Goal: Task Accomplishment & Management: Manage account settings

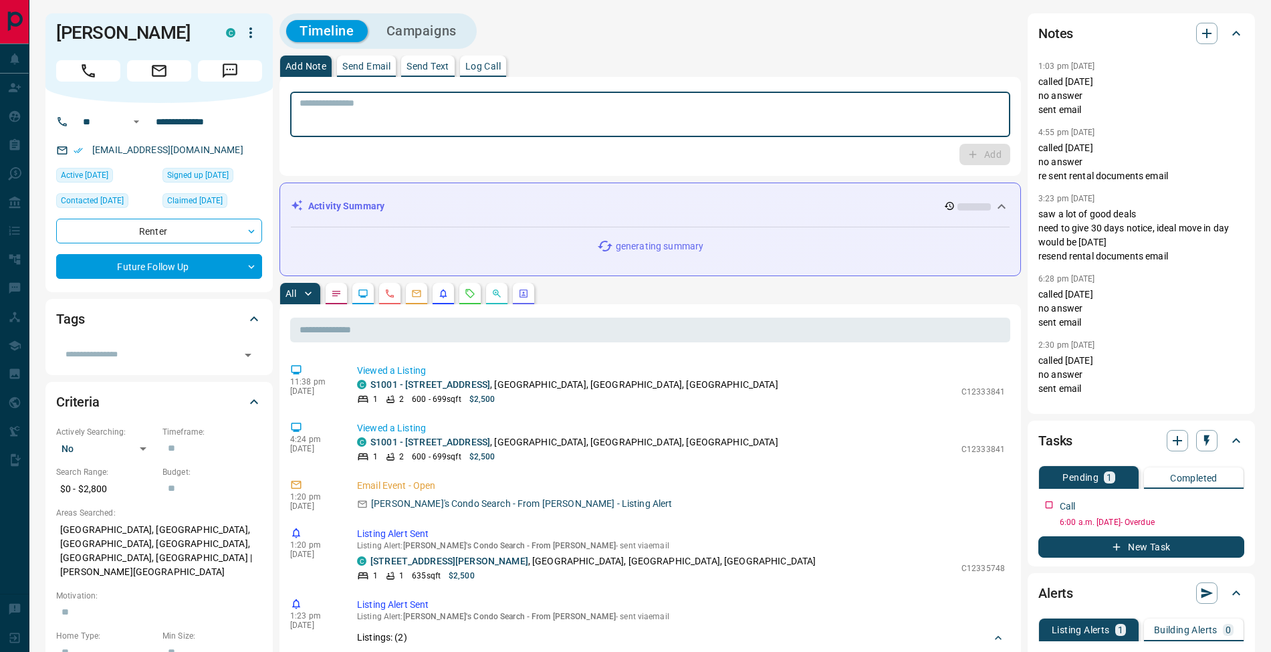
click at [490, 129] on textarea at bounding box center [650, 115] width 701 height 34
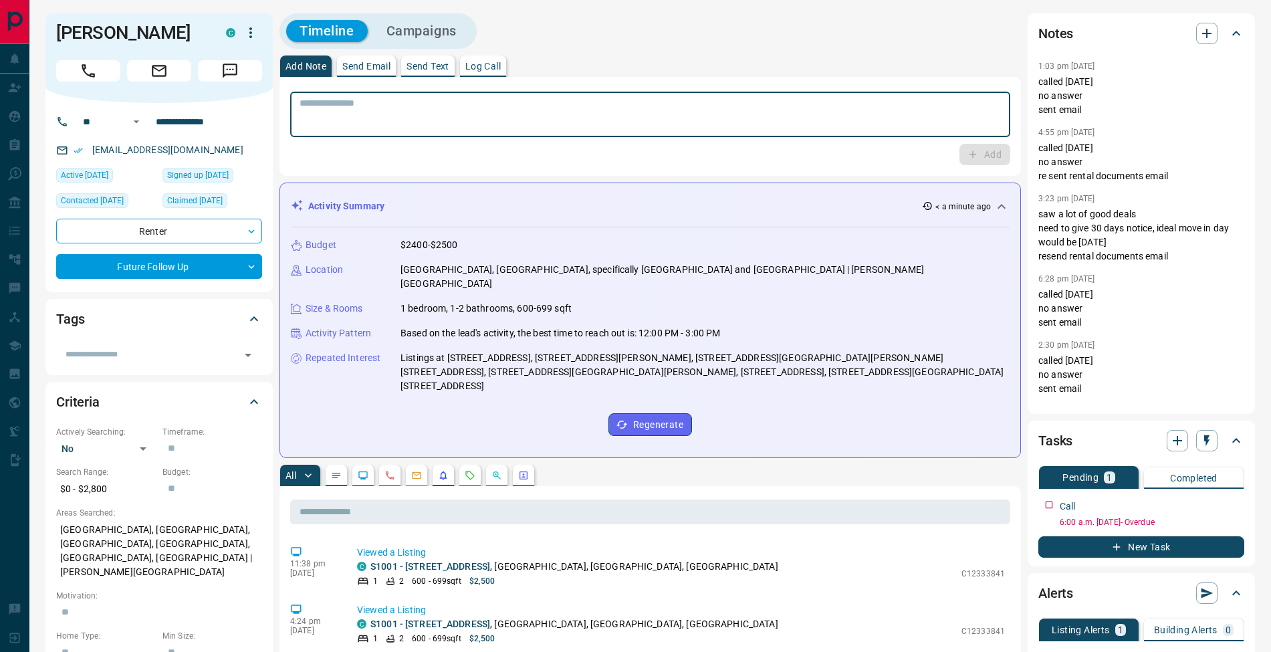
click at [492, 62] on p "Log Call" at bounding box center [482, 66] width 35 height 9
click at [991, 151] on button "Log Call" at bounding box center [983, 154] width 53 height 21
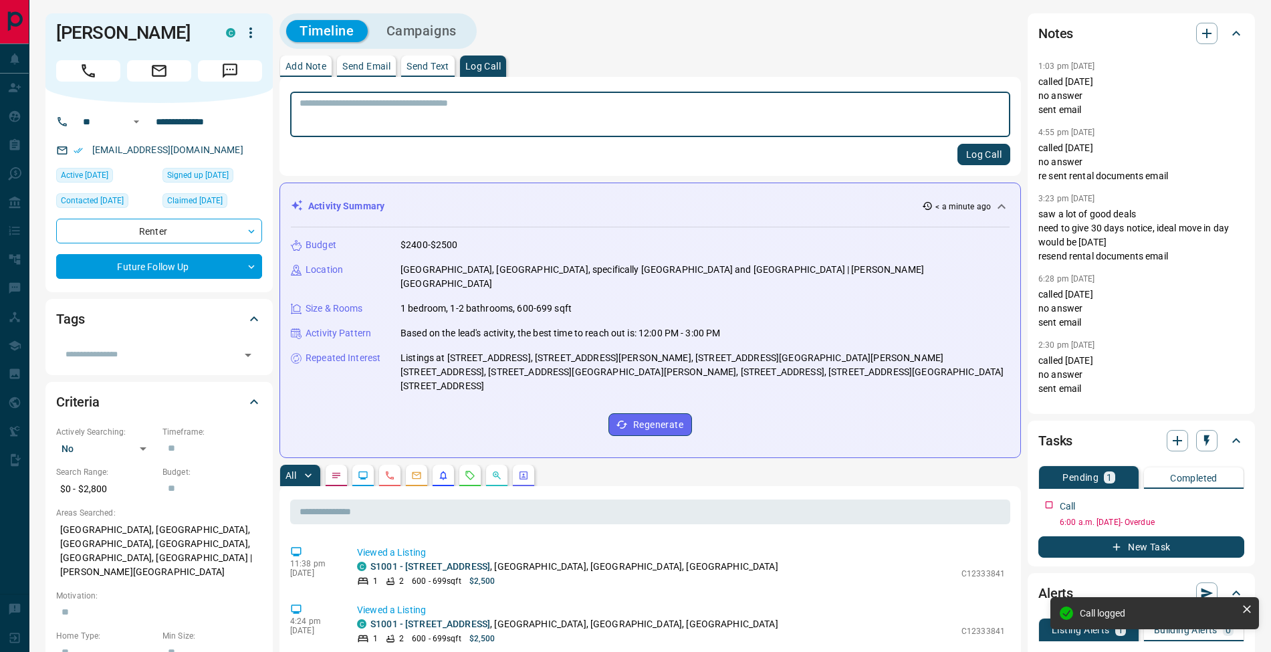
click at [328, 69] on button "Add Note" at bounding box center [305, 65] width 51 height 21
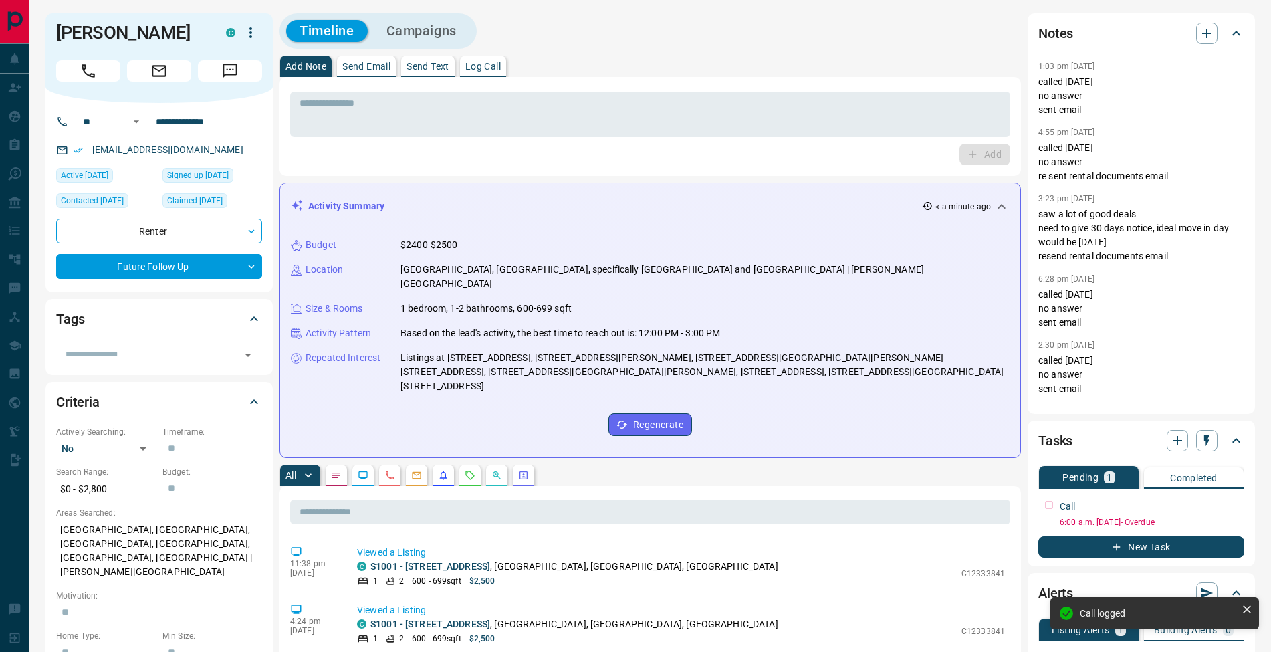
scroll to position [107, 0]
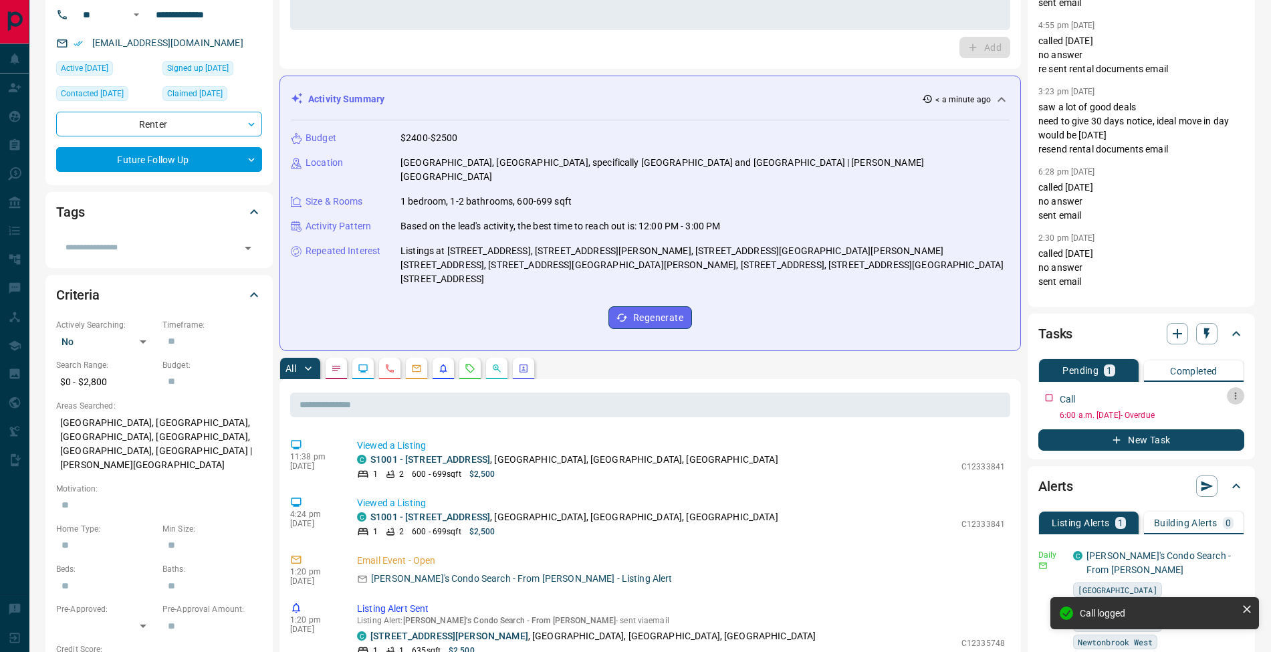
click at [1233, 398] on icon "button" at bounding box center [1235, 395] width 11 height 11
click at [1230, 415] on li "Edit" at bounding box center [1214, 421] width 59 height 20
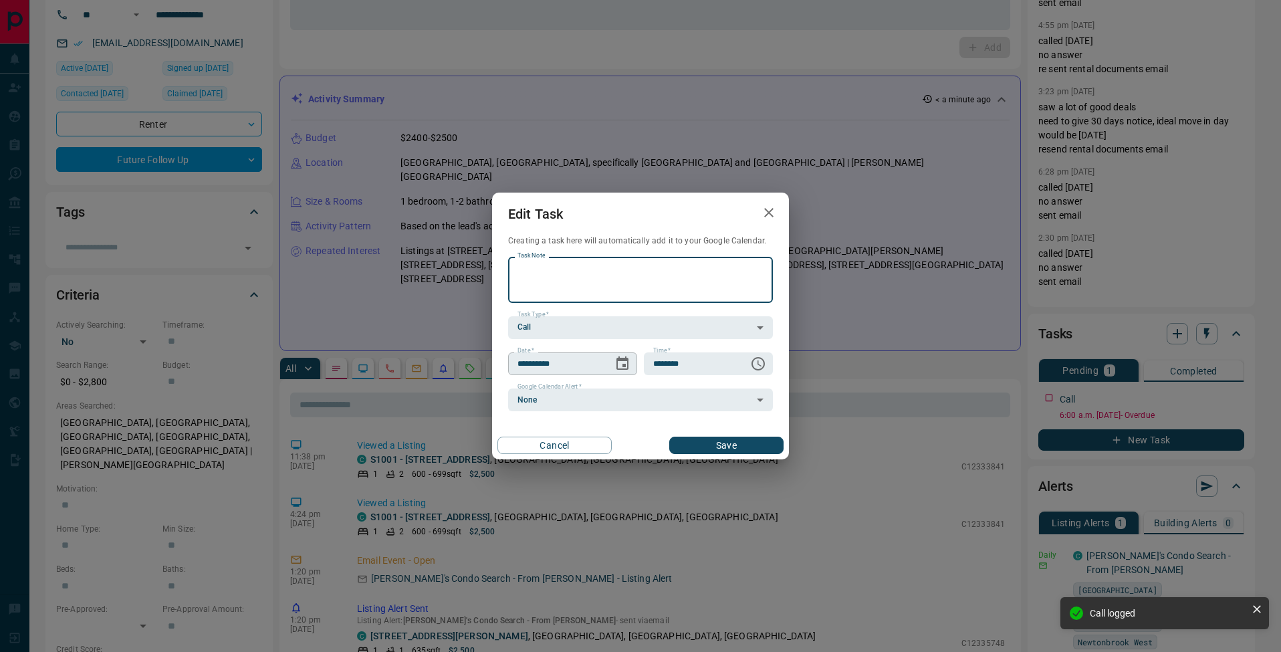
click at [630, 358] on button "Choose date, selected date is Aug 7, 2025" at bounding box center [622, 363] width 27 height 27
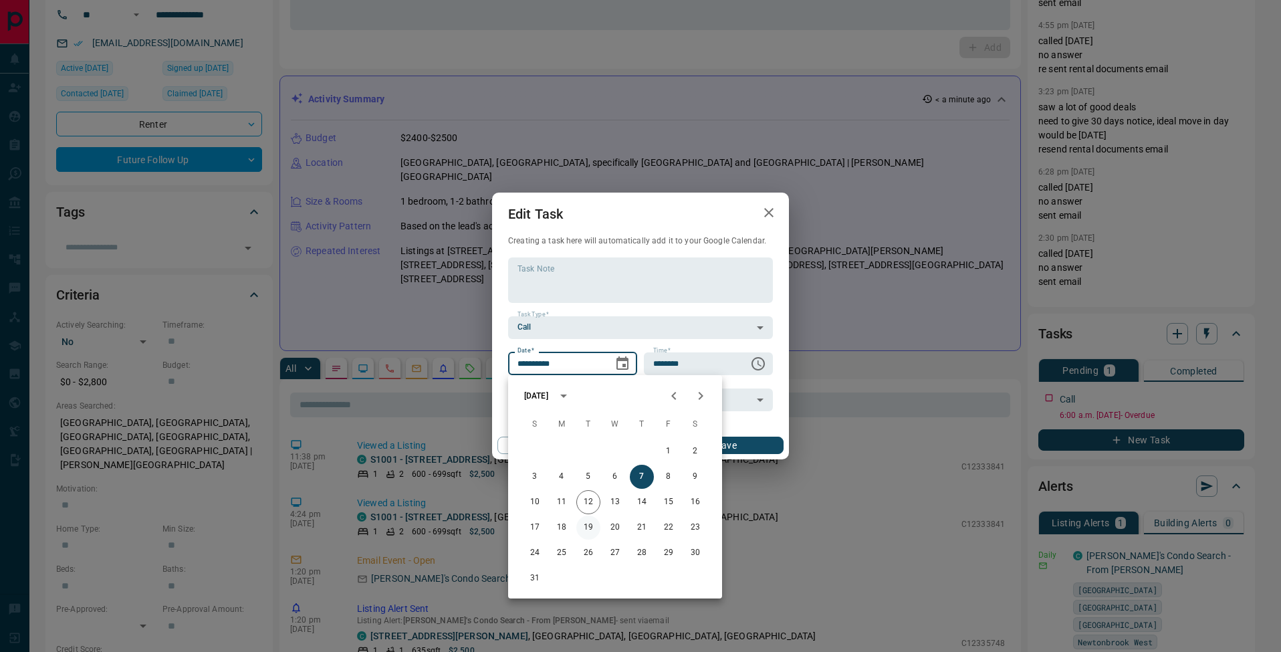
click at [590, 530] on button "19" at bounding box center [588, 527] width 24 height 24
type input "**********"
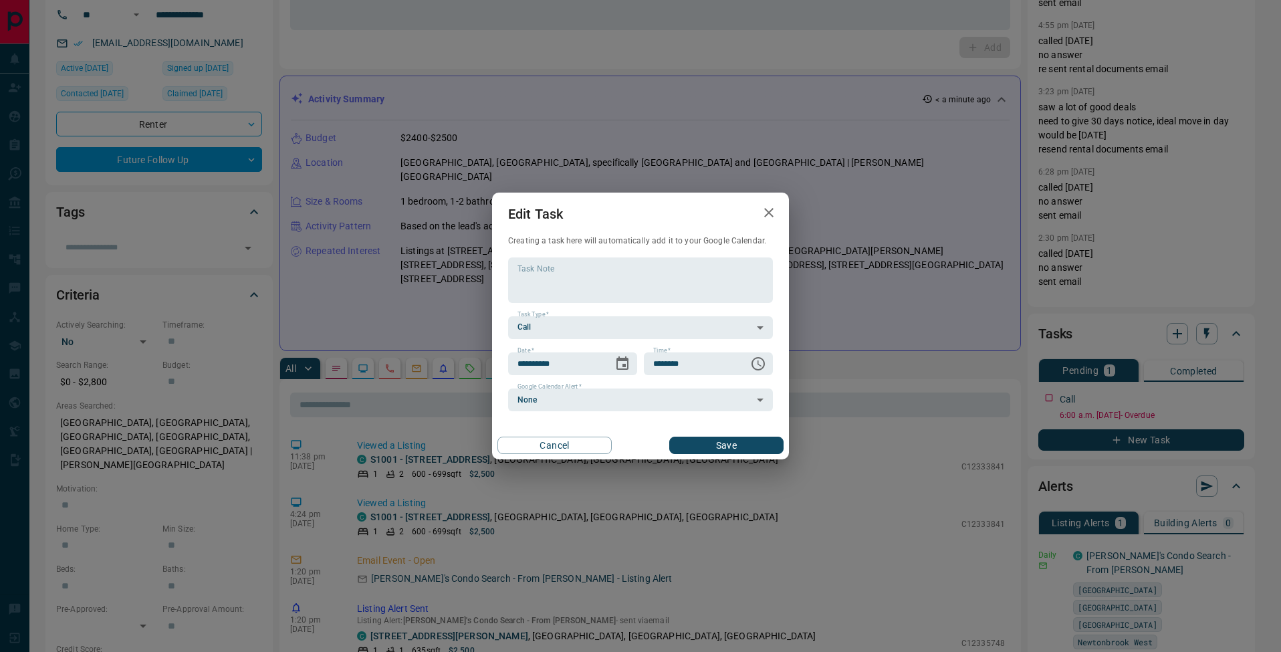
click at [725, 453] on button "Save" at bounding box center [726, 445] width 114 height 17
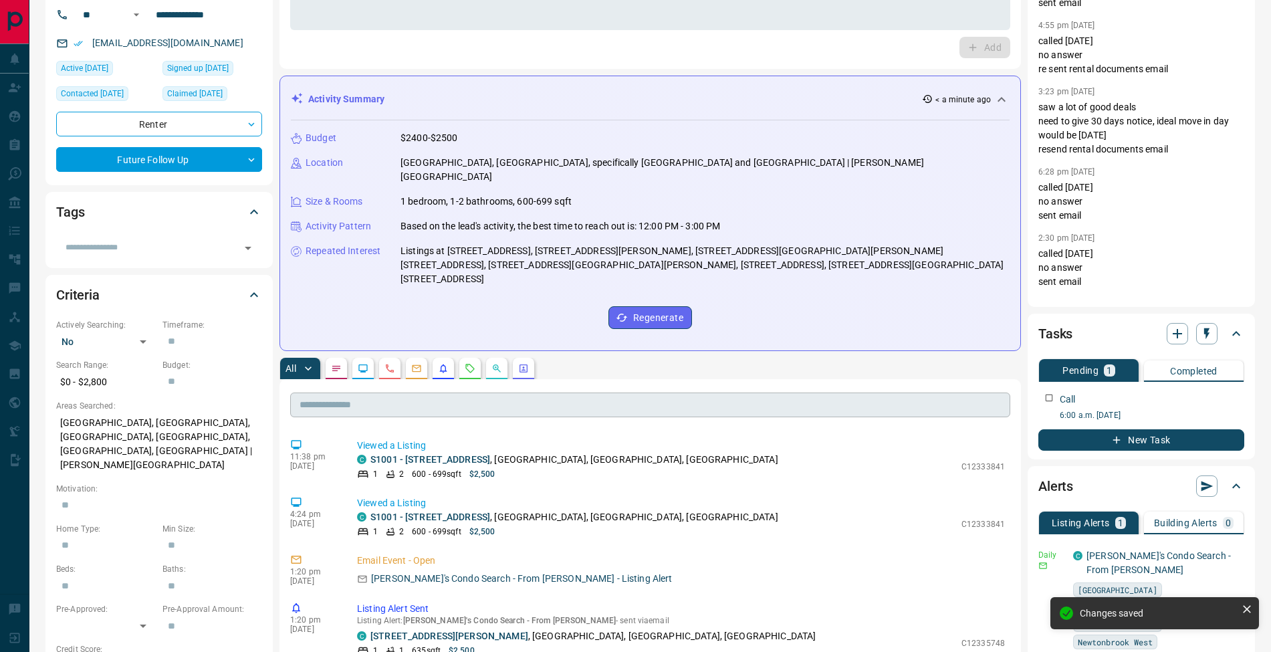
scroll to position [0, 0]
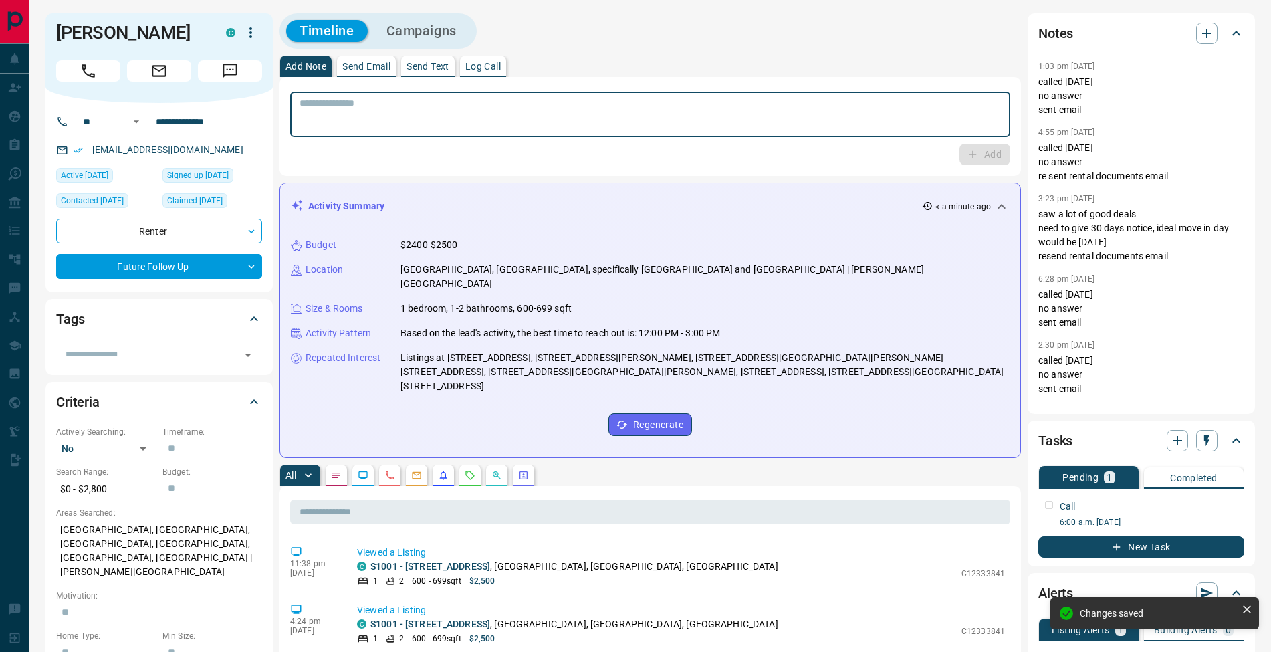
click at [324, 114] on textarea at bounding box center [650, 115] width 701 height 34
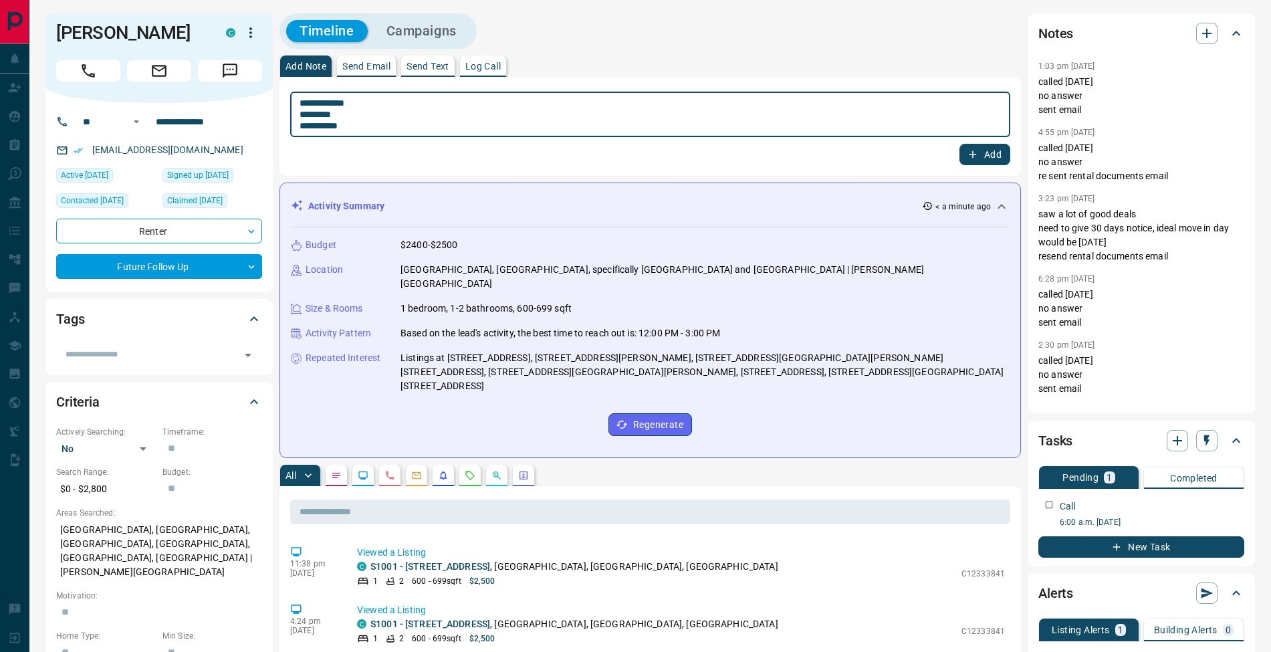
click at [304, 118] on textarea "**********" at bounding box center [650, 115] width 701 height 34
type textarea "**********"
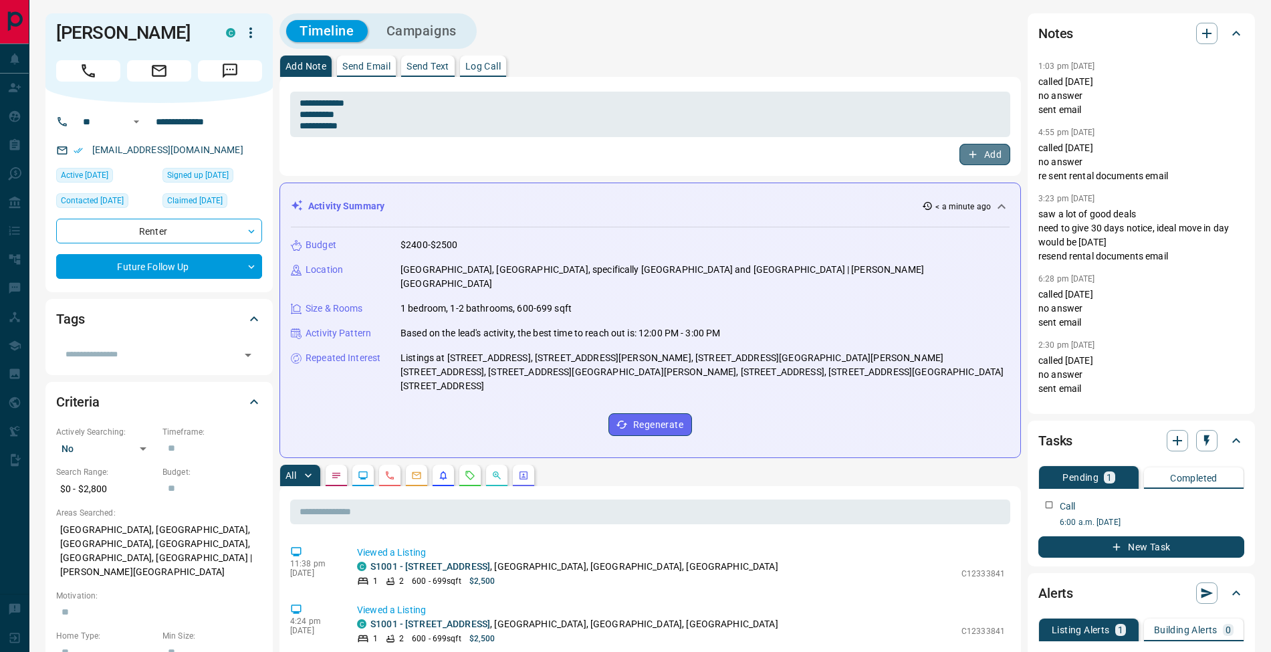
click at [975, 150] on icon "button" at bounding box center [973, 154] width 12 height 12
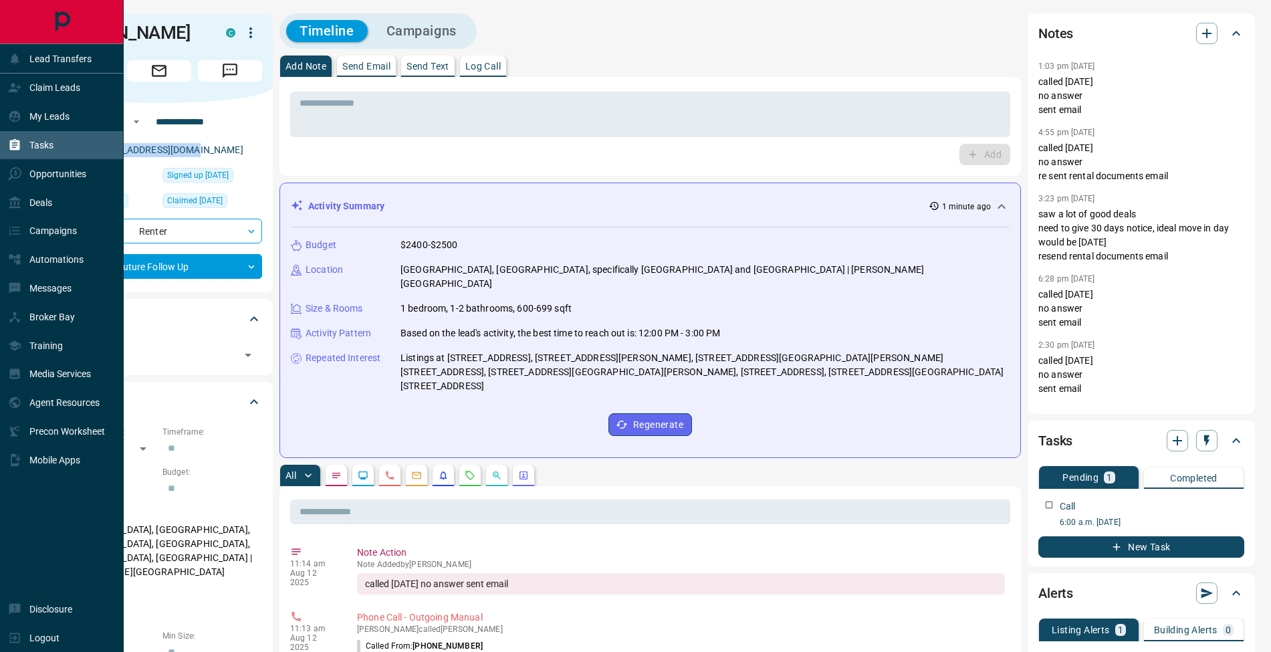
click at [15, 138] on icon at bounding box center [14, 144] width 13 height 13
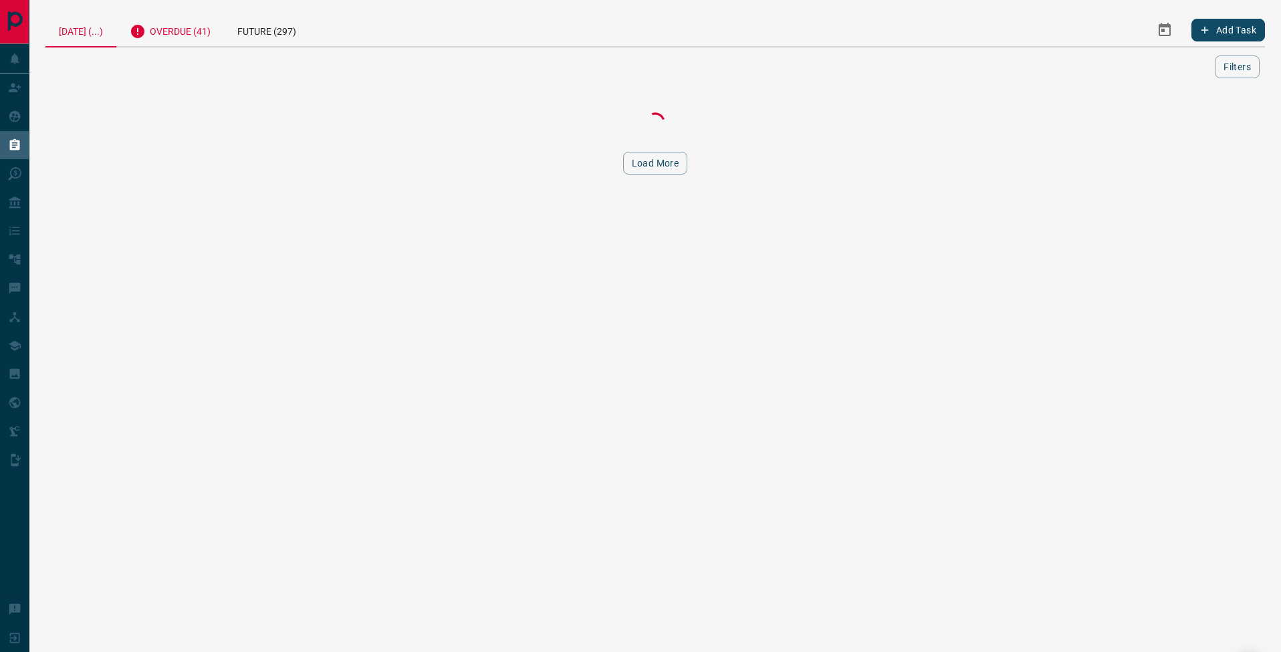
click at [182, 25] on div "Overdue (41)" at bounding box center [170, 29] width 108 height 33
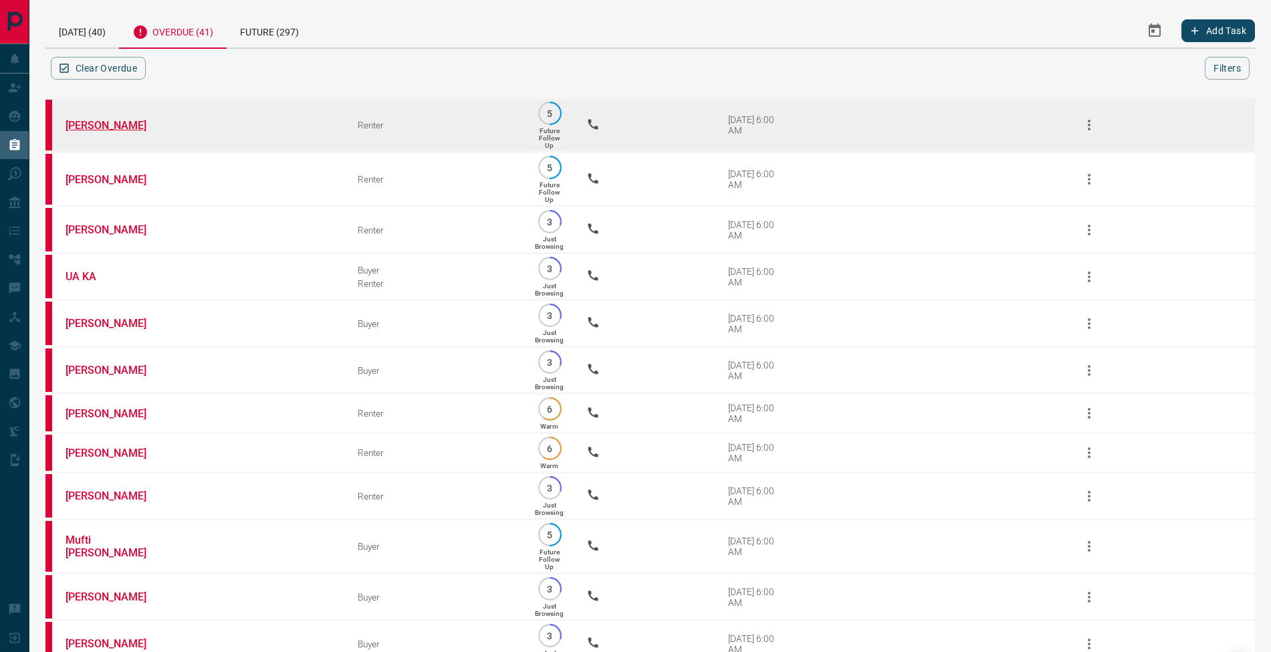
click at [114, 123] on link "[PERSON_NAME]" at bounding box center [116, 125] width 100 height 13
